Goal: Transaction & Acquisition: Purchase product/service

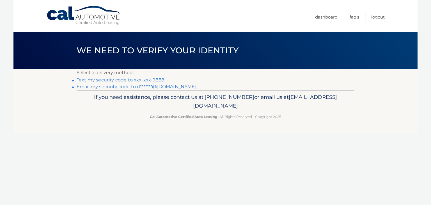
click at [116, 80] on link "Text my security code to xxx-xxx-9888" at bounding box center [121, 79] width 88 height 5
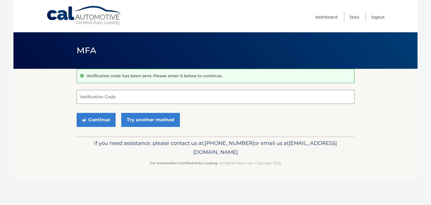
click at [110, 96] on input "Verification Code" at bounding box center [216, 97] width 278 height 14
type input "019871"
click at [102, 120] on button "Continue" at bounding box center [96, 120] width 39 height 14
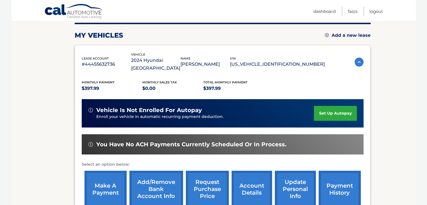
scroll to position [84, 0]
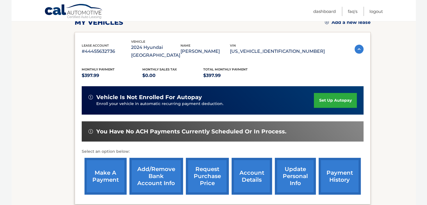
click at [109, 168] on link "make a payment" at bounding box center [105, 176] width 42 height 37
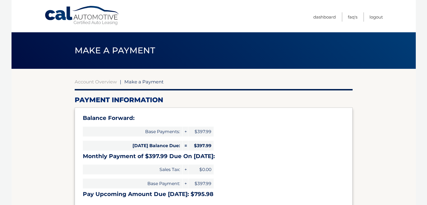
select select "OGFhNjhmMDQtNTA5Ni00MTVhLTliMTEtYjU3ODA3OGE2NTFj"
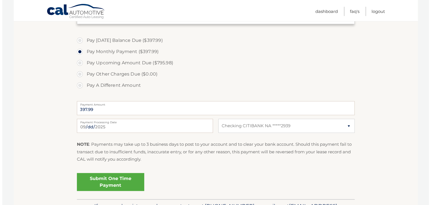
scroll to position [196, 0]
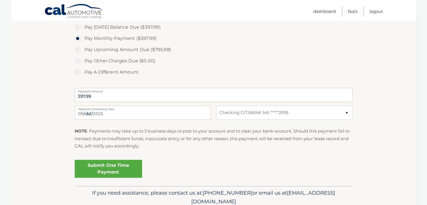
click at [104, 169] on link "Submit One Time Payment" at bounding box center [108, 169] width 67 height 18
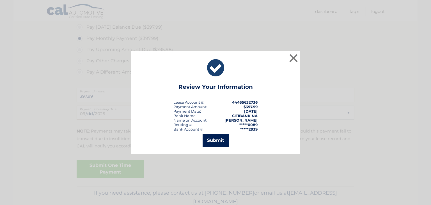
click at [215, 139] on button "Submit" at bounding box center [216, 140] width 26 height 13
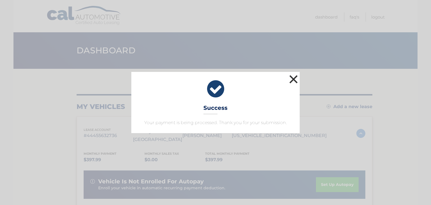
click at [293, 78] on button "×" at bounding box center [293, 78] width 11 height 11
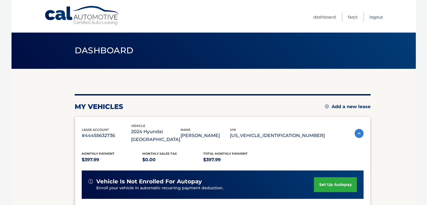
click at [375, 16] on link "Logout" at bounding box center [375, 16] width 13 height 9
